Goal: Information Seeking & Learning: Find specific fact

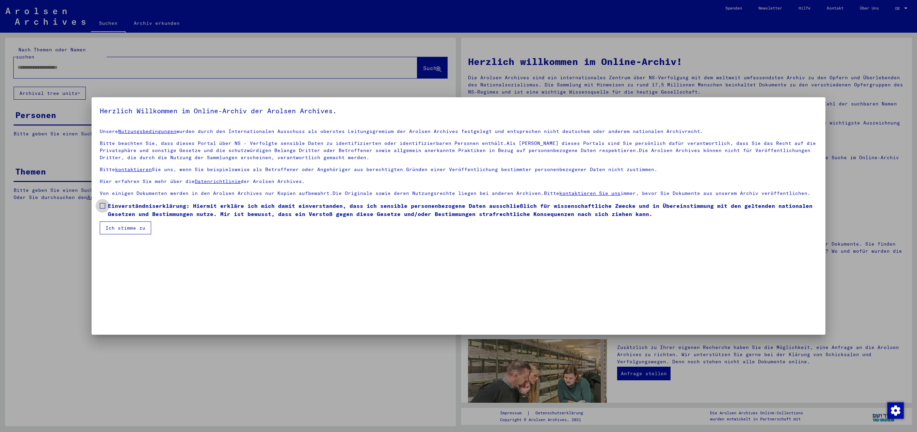
click at [105, 206] on span at bounding box center [102, 205] width 5 height 5
click at [123, 229] on button "Ich stimme zu" at bounding box center [125, 228] width 51 height 13
click at [102, 206] on span at bounding box center [102, 205] width 5 height 5
click at [125, 229] on button "Ich stimme zu" at bounding box center [125, 228] width 51 height 13
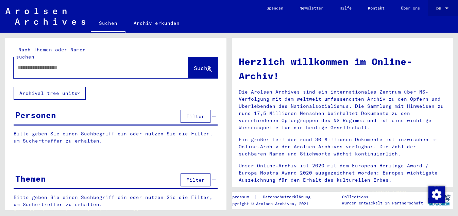
click at [447, 8] on div at bounding box center [447, 8] width 3 height 2
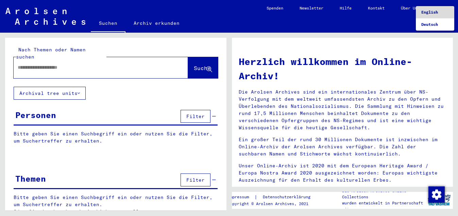
click at [441, 12] on span "English" at bounding box center [436, 12] width 28 height 12
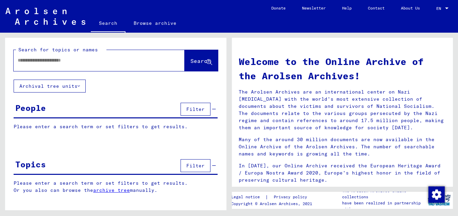
click at [23, 58] on input "text" at bounding box center [91, 60] width 147 height 7
type input "**********"
click at [191, 61] on span "Search" at bounding box center [201, 61] width 20 height 7
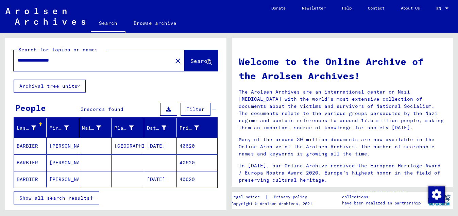
scroll to position [50, 0]
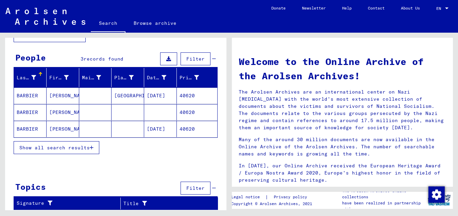
click at [117, 94] on mat-cell "[GEOGRAPHIC_DATA]" at bounding box center [128, 95] width 33 height 16
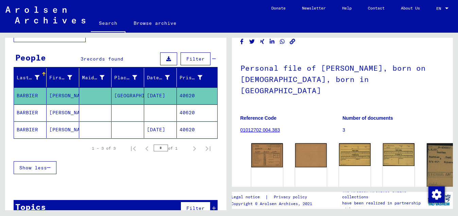
scroll to position [37, 0]
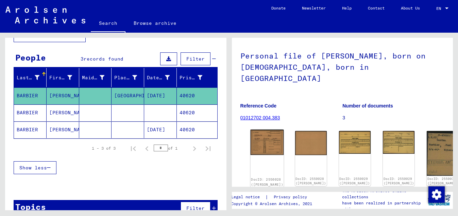
click at [264, 130] on img at bounding box center [266, 142] width 33 height 25
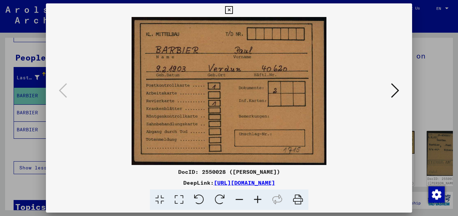
click at [396, 92] on icon at bounding box center [395, 90] width 8 height 16
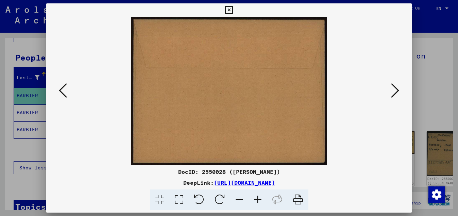
click at [396, 92] on icon at bounding box center [395, 90] width 8 height 16
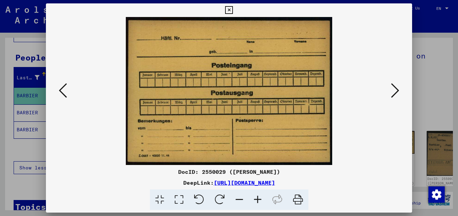
click at [396, 92] on icon at bounding box center [395, 90] width 8 height 16
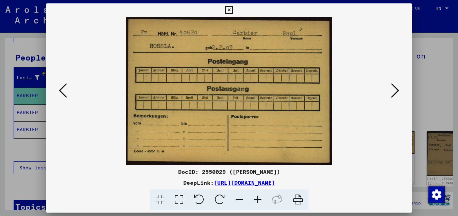
click at [396, 92] on icon at bounding box center [395, 90] width 8 height 16
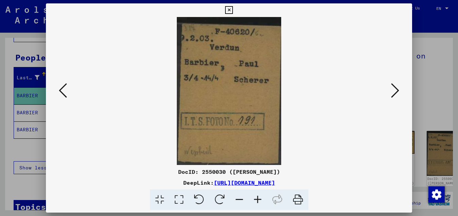
click at [396, 91] on icon at bounding box center [395, 90] width 8 height 16
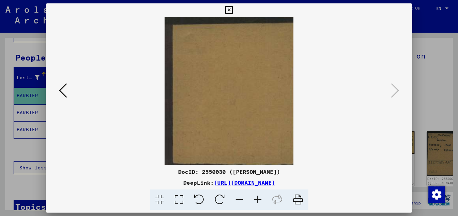
click at [233, 9] on icon at bounding box center [229, 10] width 8 height 8
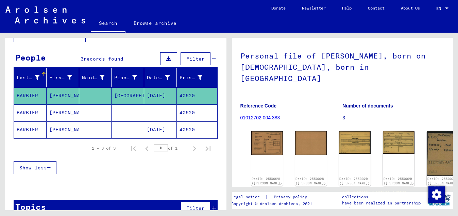
click at [164, 109] on mat-cell at bounding box center [160, 112] width 33 height 17
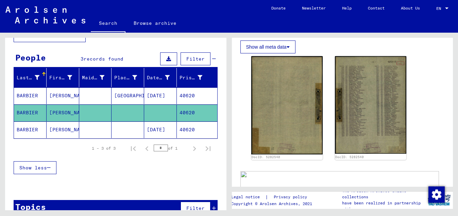
scroll to position [184, 0]
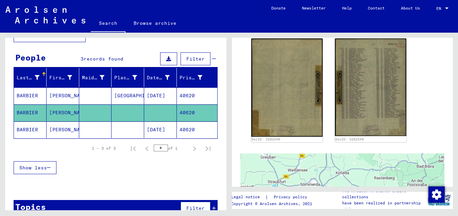
click at [153, 130] on mat-cell "[DATE]" at bounding box center [160, 130] width 33 height 17
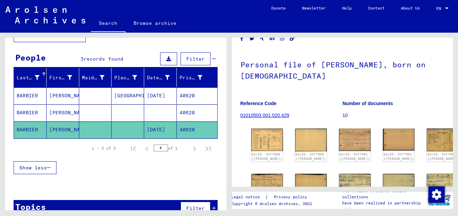
scroll to position [37, 0]
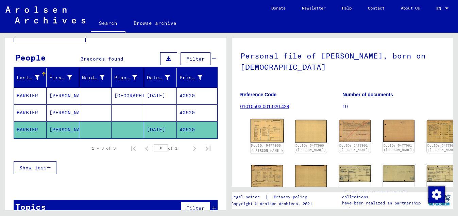
click at [258, 131] on img at bounding box center [266, 130] width 33 height 23
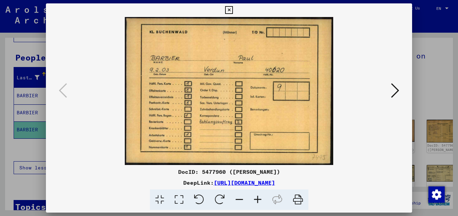
click at [396, 91] on icon at bounding box center [395, 90] width 8 height 16
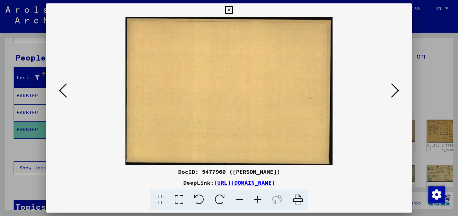
click at [396, 91] on icon at bounding box center [395, 90] width 8 height 16
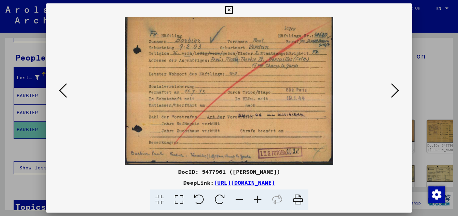
click at [396, 91] on icon at bounding box center [395, 90] width 8 height 16
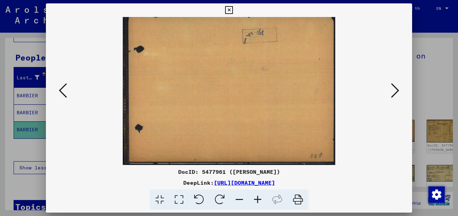
click at [396, 91] on icon at bounding box center [395, 90] width 8 height 16
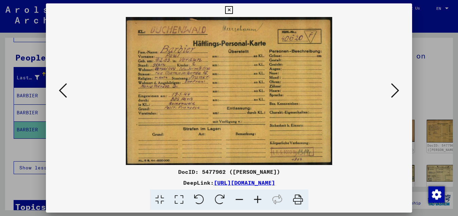
click at [233, 7] on icon at bounding box center [229, 10] width 8 height 8
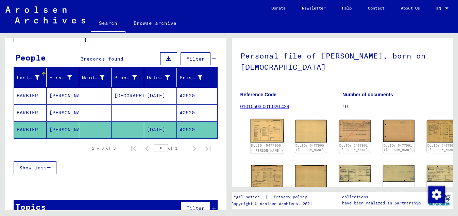
click at [257, 127] on img at bounding box center [266, 130] width 33 height 23
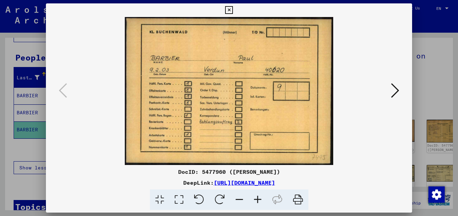
click at [397, 89] on icon at bounding box center [395, 90] width 8 height 16
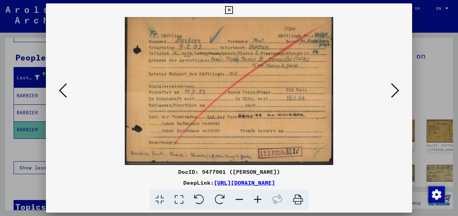
click at [397, 89] on icon at bounding box center [395, 90] width 8 height 16
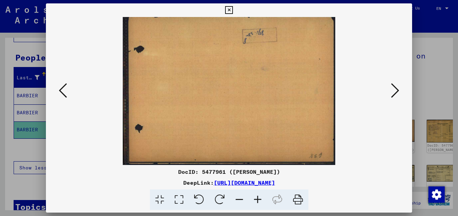
click at [397, 89] on icon at bounding box center [395, 90] width 8 height 16
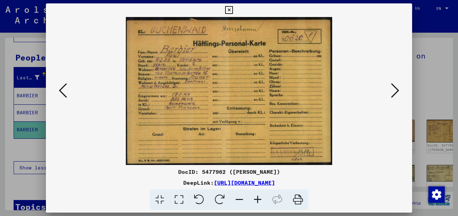
click at [397, 89] on icon at bounding box center [395, 90] width 8 height 16
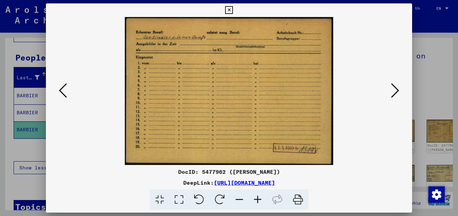
click at [397, 89] on icon at bounding box center [395, 90] width 8 height 16
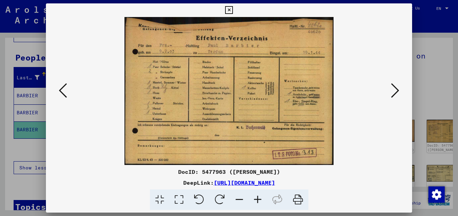
click at [397, 89] on icon at bounding box center [395, 90] width 8 height 16
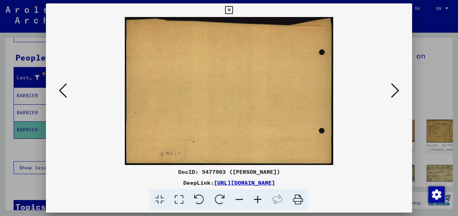
click at [397, 89] on icon at bounding box center [395, 90] width 8 height 16
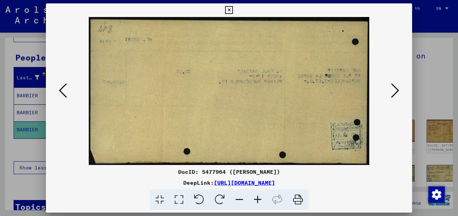
click at [59, 91] on icon at bounding box center [63, 90] width 8 height 16
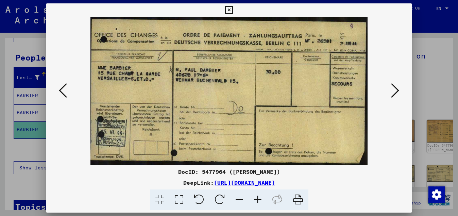
click at [400, 92] on icon at bounding box center [395, 90] width 8 height 16
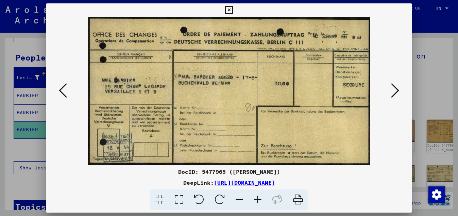
click at [400, 92] on icon at bounding box center [395, 90] width 8 height 16
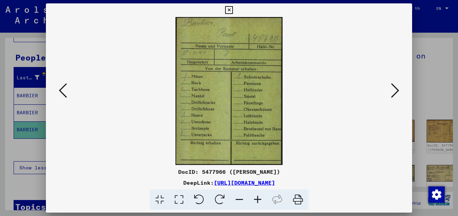
click at [400, 92] on icon at bounding box center [395, 90] width 8 height 16
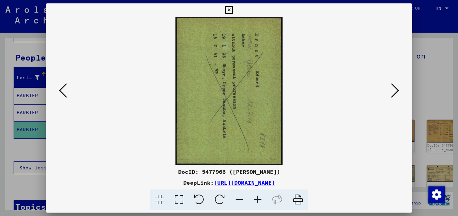
click at [400, 92] on icon at bounding box center [395, 90] width 8 height 16
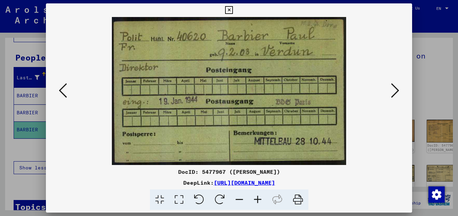
click at [400, 92] on icon at bounding box center [395, 90] width 8 height 16
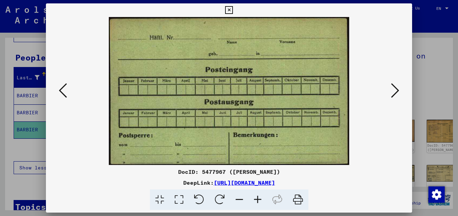
click at [400, 92] on icon at bounding box center [395, 90] width 8 height 16
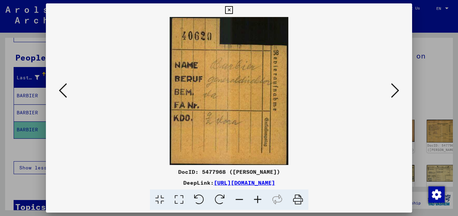
click at [400, 92] on icon at bounding box center [395, 90] width 8 height 16
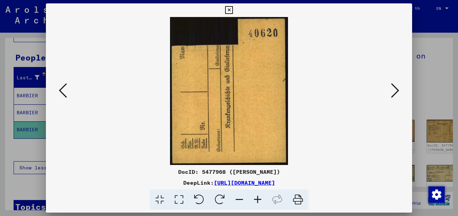
click at [400, 92] on icon at bounding box center [395, 90] width 8 height 16
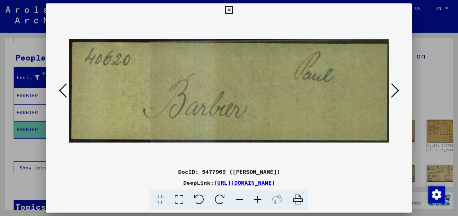
click at [400, 92] on icon at bounding box center [395, 90] width 8 height 16
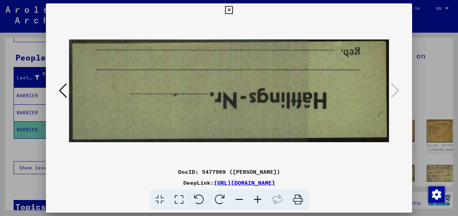
click at [233, 7] on icon at bounding box center [229, 10] width 8 height 8
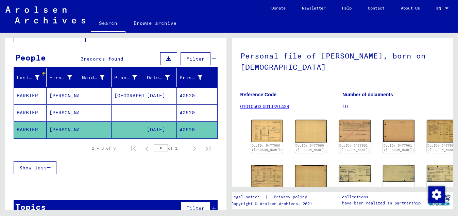
scroll to position [0, 0]
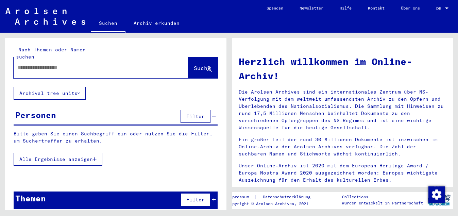
click at [16, 60] on div at bounding box center [91, 67] width 154 height 15
click at [22, 64] on input "text" at bounding box center [93, 67] width 150 height 7
type input "**********"
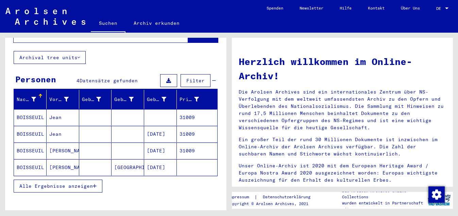
scroll to position [37, 0]
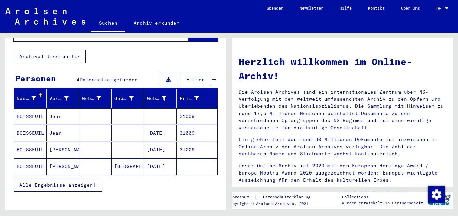
click at [156, 108] on mat-cell at bounding box center [160, 116] width 33 height 16
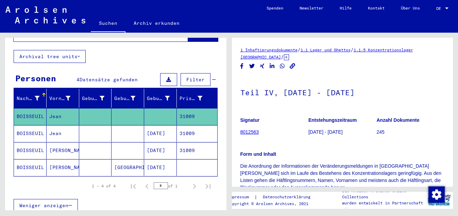
scroll to position [147, 0]
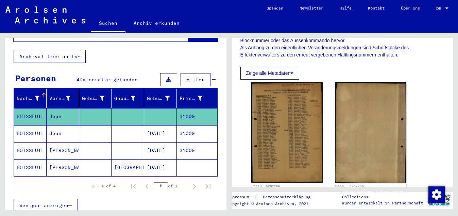
click at [182, 108] on mat-cell "31009" at bounding box center [197, 116] width 41 height 17
click at [183, 127] on mat-cell "31009" at bounding box center [197, 133] width 41 height 17
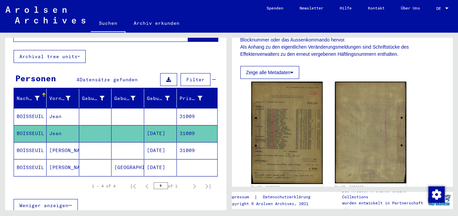
scroll to position [147, 0]
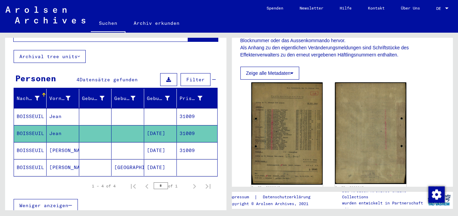
click at [177, 145] on mat-cell "31009" at bounding box center [197, 150] width 41 height 17
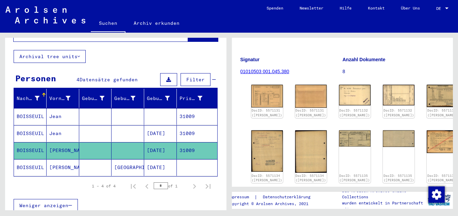
scroll to position [74, 0]
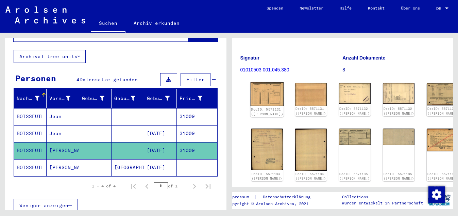
click at [260, 87] on img at bounding box center [266, 94] width 33 height 24
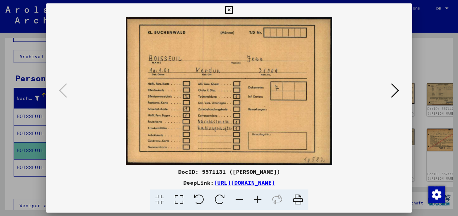
click at [396, 90] on icon at bounding box center [395, 90] width 8 height 16
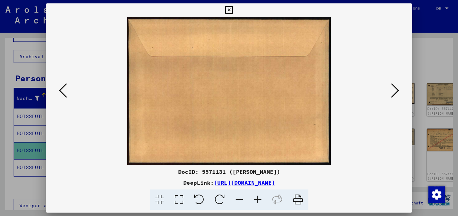
click at [397, 90] on icon at bounding box center [395, 90] width 8 height 16
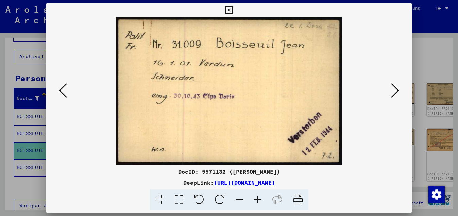
click at [397, 90] on icon at bounding box center [395, 90] width 8 height 16
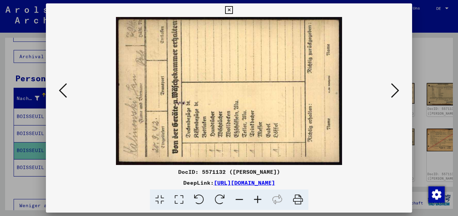
click at [218, 195] on icon at bounding box center [220, 200] width 21 height 21
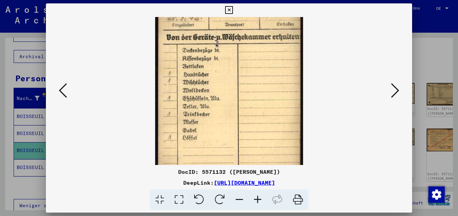
click at [398, 89] on icon at bounding box center [395, 90] width 8 height 16
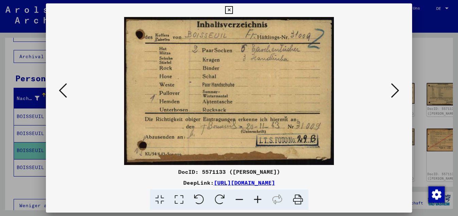
click at [398, 89] on icon at bounding box center [395, 90] width 8 height 16
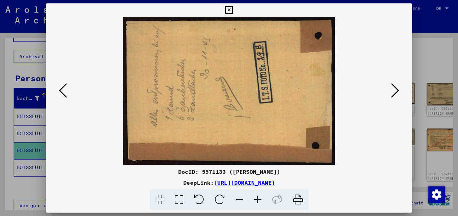
click at [398, 89] on icon at bounding box center [395, 90] width 8 height 16
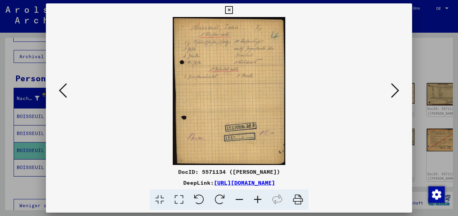
click at [398, 89] on icon at bounding box center [395, 90] width 8 height 16
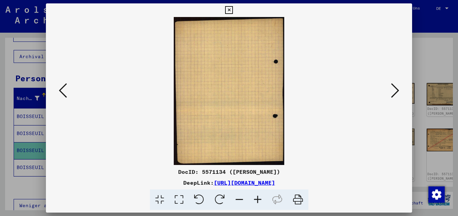
click at [398, 89] on icon at bounding box center [395, 90] width 8 height 16
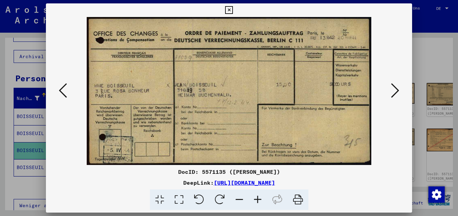
click at [398, 89] on icon at bounding box center [395, 90] width 8 height 16
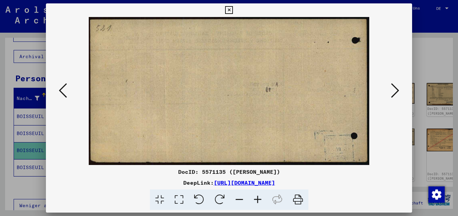
click at [398, 89] on icon at bounding box center [395, 90] width 8 height 16
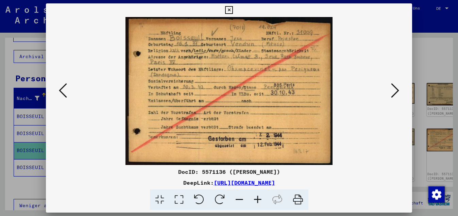
click at [397, 89] on icon at bounding box center [395, 90] width 8 height 16
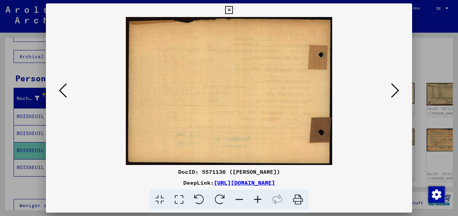
click at [397, 89] on icon at bounding box center [395, 90] width 8 height 16
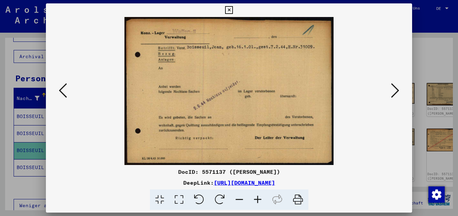
click at [397, 89] on icon at bounding box center [395, 90] width 8 height 16
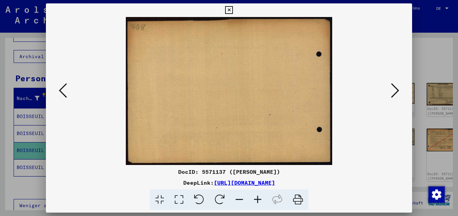
click at [397, 89] on icon at bounding box center [395, 90] width 8 height 16
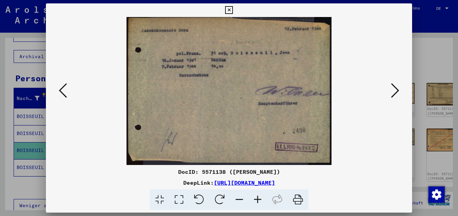
click at [397, 89] on icon at bounding box center [395, 90] width 8 height 16
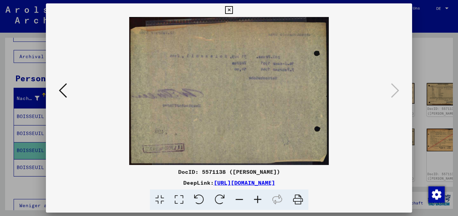
click at [233, 6] on icon at bounding box center [229, 10] width 8 height 8
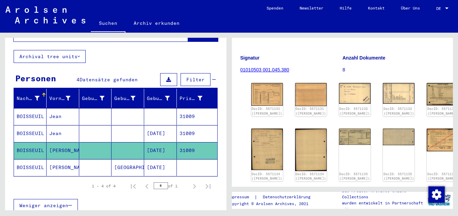
click at [134, 159] on mat-cell "[GEOGRAPHIC_DATA]" at bounding box center [128, 167] width 33 height 17
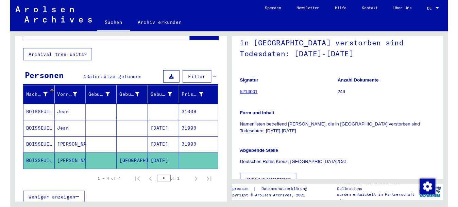
scroll to position [257, 0]
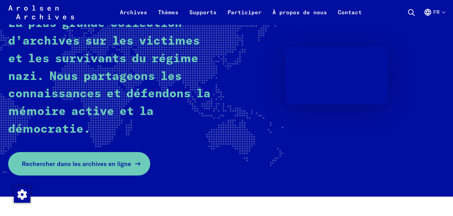
scroll to position [104, 0]
click at [54, 162] on span "Rechercher dans les archives en ligne" at bounding box center [76, 163] width 109 height 9
